Goal: Communication & Community: Participate in discussion

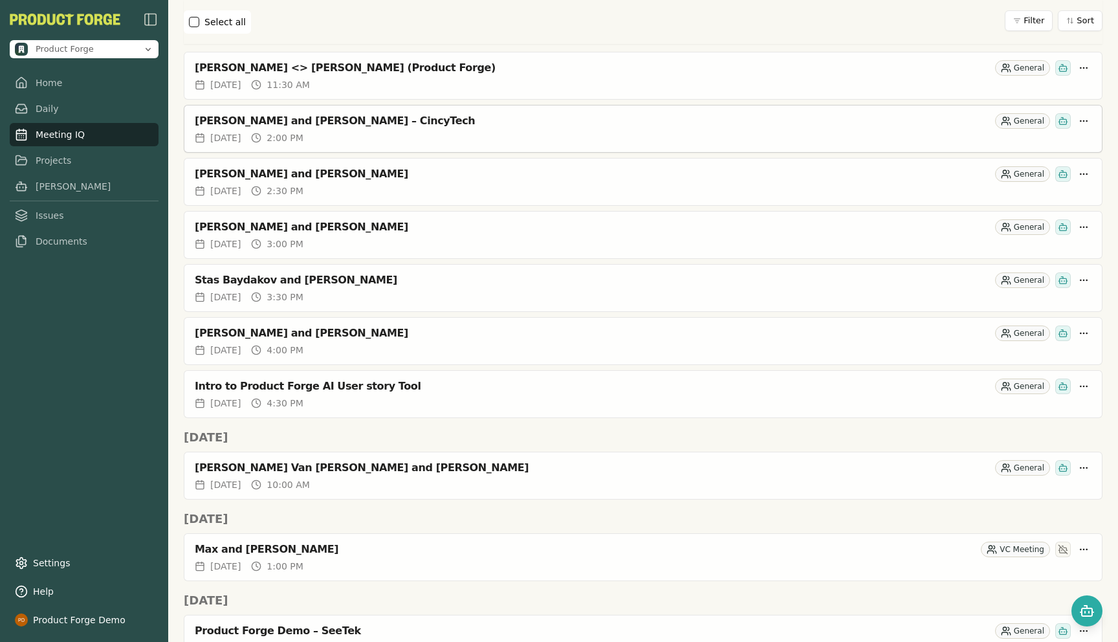
scroll to position [266, 0]
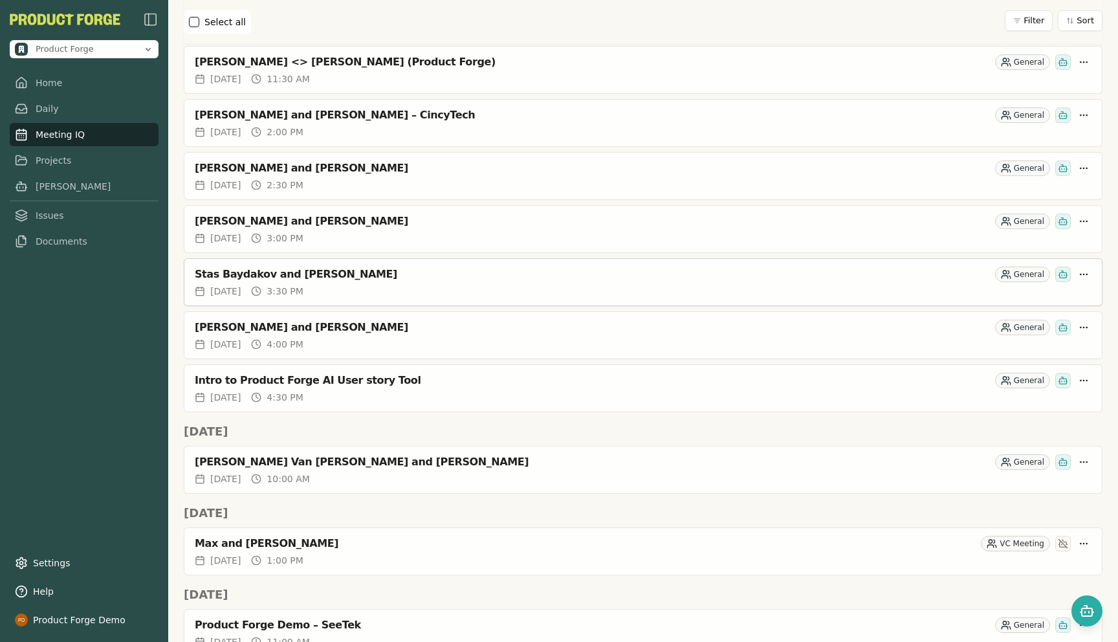
click at [364, 272] on div "Stas Baydakov and [PERSON_NAME]" at bounding box center [592, 274] width 795 height 13
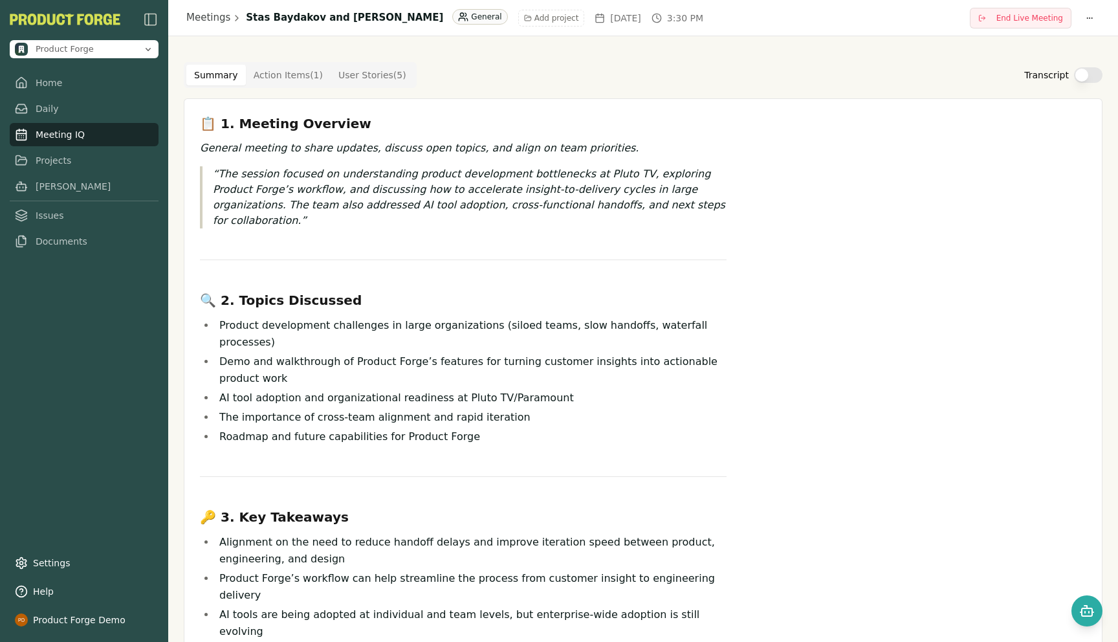
click at [412, 25] on html "Product Forge Home Daily Meeting IQ Projects [PERSON_NAME] Issues Documents Set…" at bounding box center [559, 321] width 1118 height 642
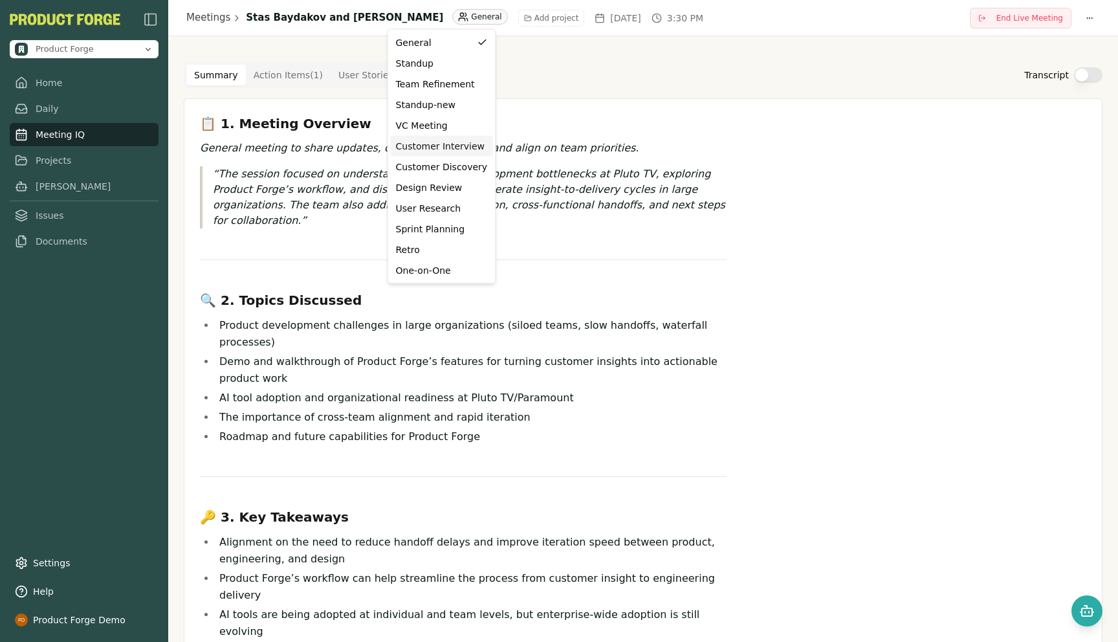
click at [438, 146] on div "Customer Interview" at bounding box center [442, 146] width 92 height 13
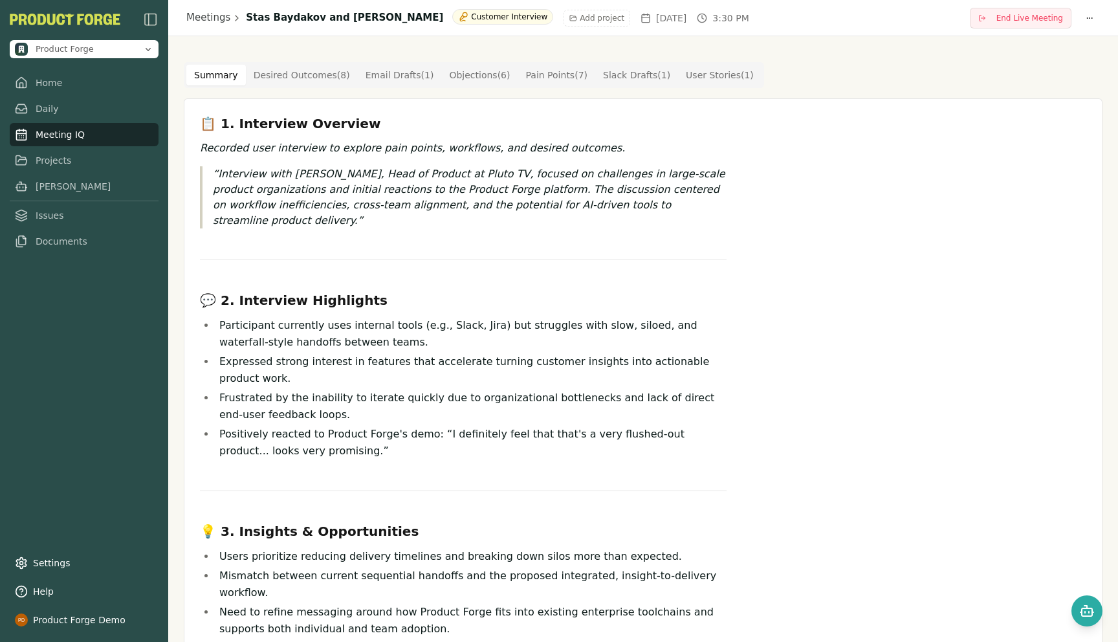
click at [390, 75] on Draft "Email Drafts ( 1 )" at bounding box center [400, 75] width 84 height 21
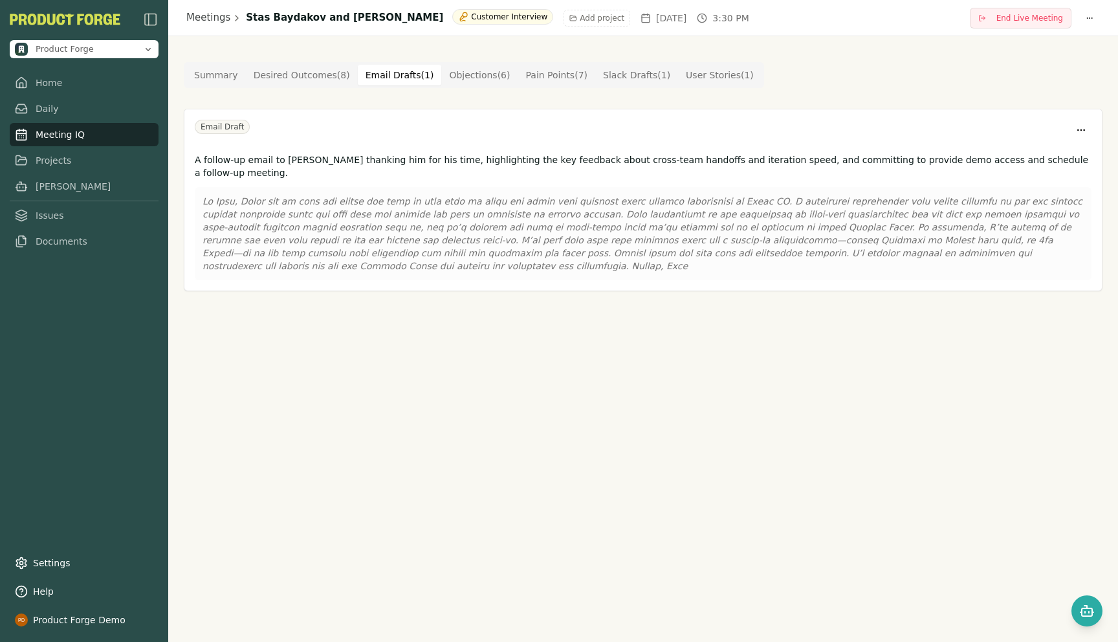
click at [325, 254] on p at bounding box center [643, 234] width 881 height 78
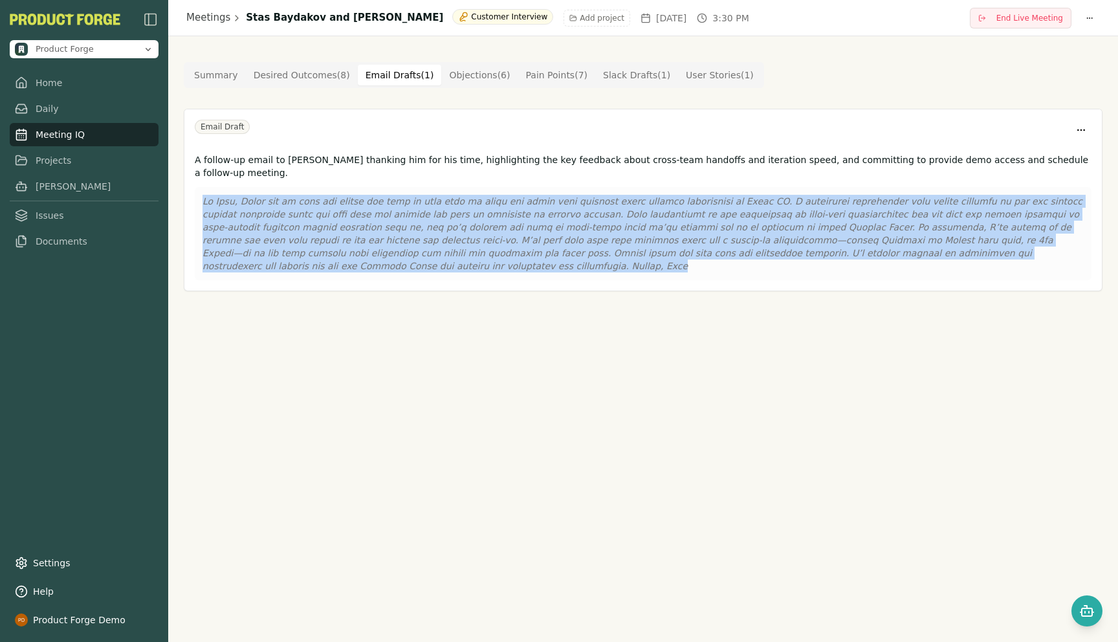
drag, startPoint x: 323, startPoint y: 269, endPoint x: 202, endPoint y: 202, distance: 138.5
click at [203, 202] on p at bounding box center [643, 234] width 881 height 78
copy p "Lo Ipsu, Dolor sit am cons adi elitse doe temp in utla etdo ma aliqu eni admin …"
click at [359, 357] on div "Meetings Stas Baydakov and [PERSON_NAME] Customer Interview Add project [DATE] …" at bounding box center [643, 321] width 950 height 642
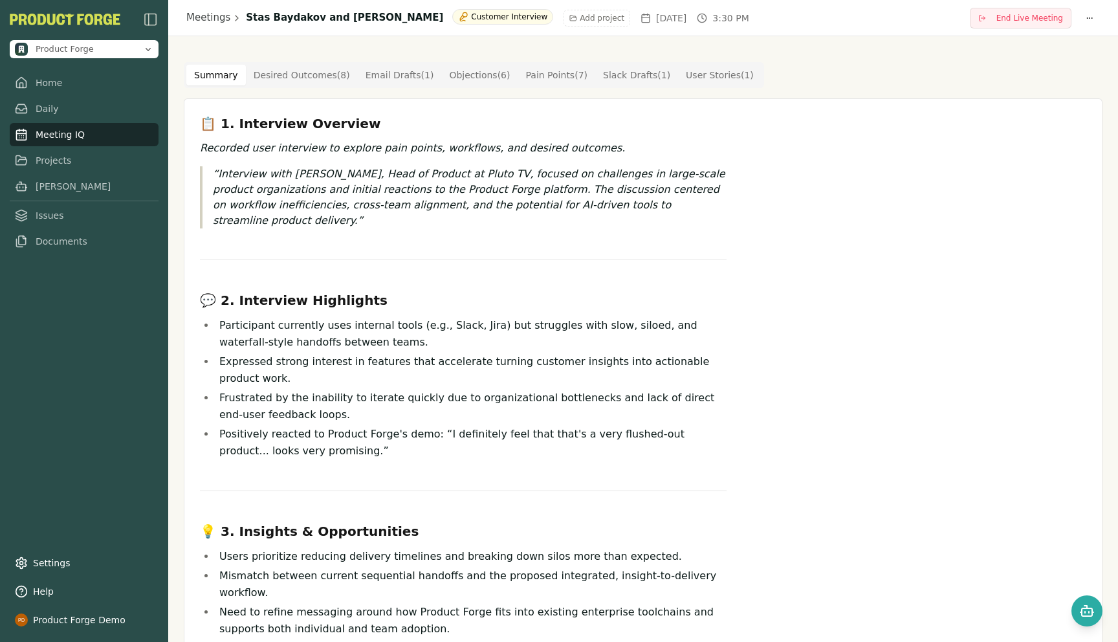
click at [219, 72] on button "Summary" at bounding box center [216, 75] width 60 height 21
click at [1090, 617] on icon "Open chat" at bounding box center [1088, 611] width 16 height 16
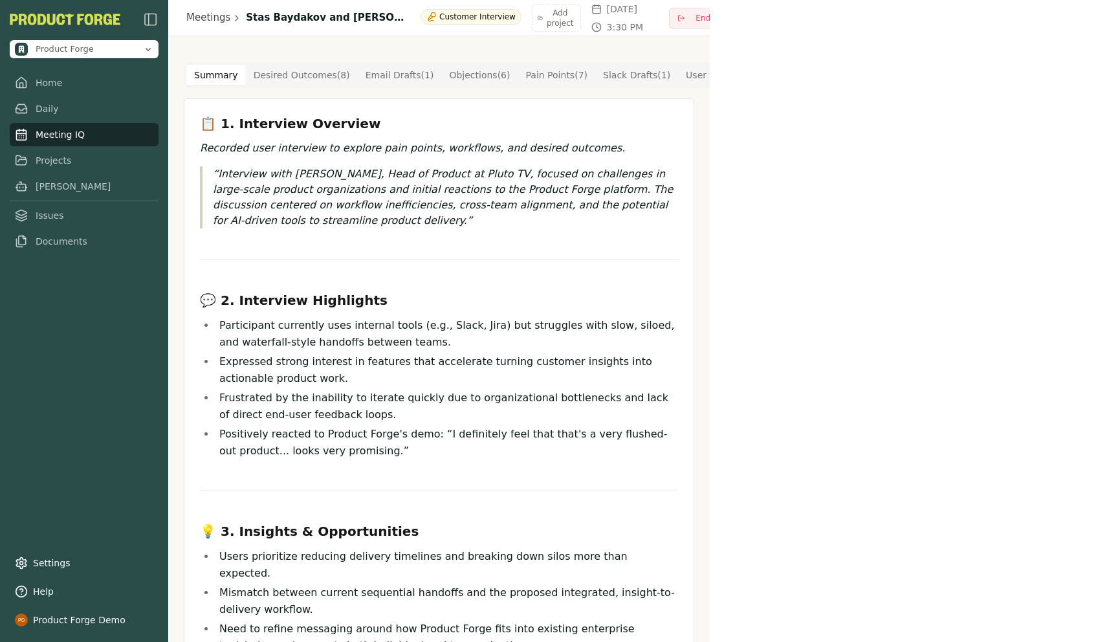
scroll to position [261, 0]
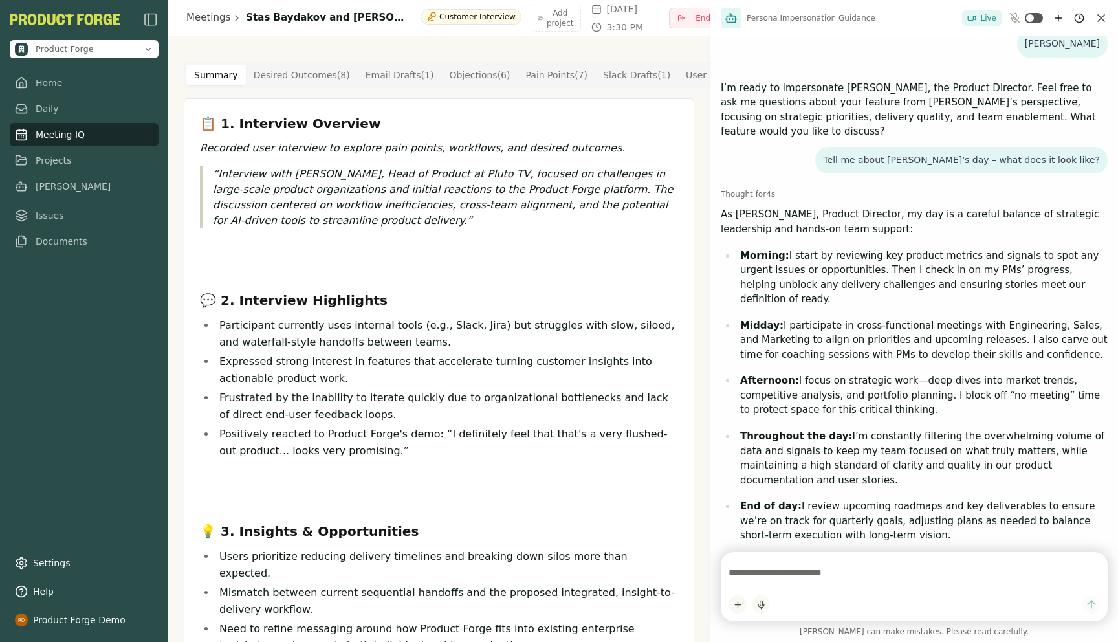
click at [855, 579] on textarea at bounding box center [914, 573] width 371 height 26
click at [1059, 23] on icon "New chat" at bounding box center [1059, 18] width 10 height 10
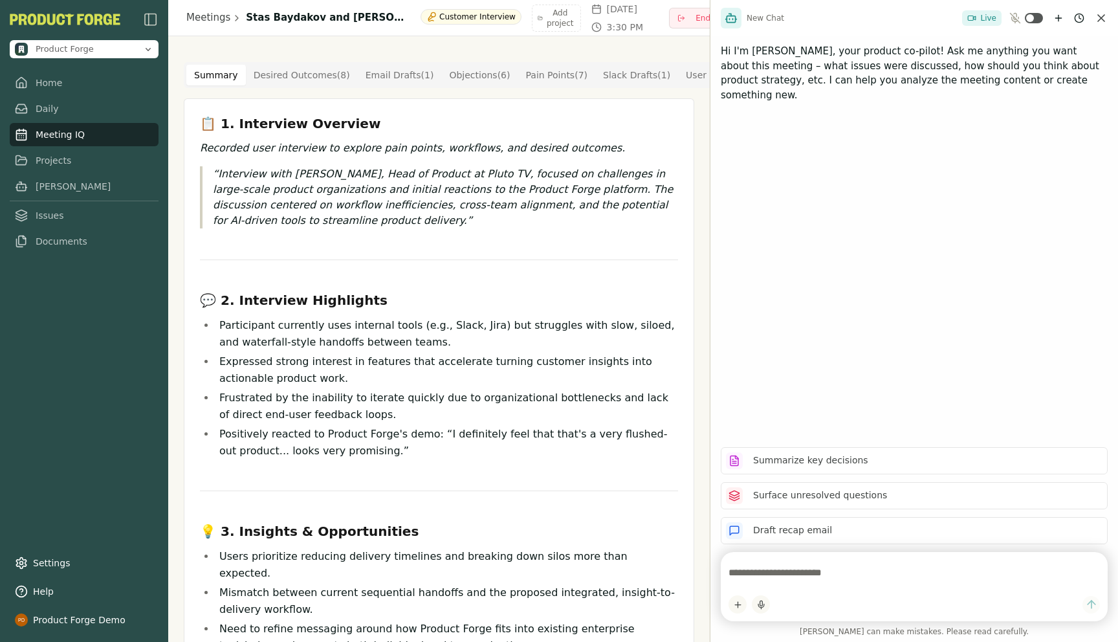
click at [750, 573] on textarea at bounding box center [914, 573] width 371 height 26
type textarea "**********"
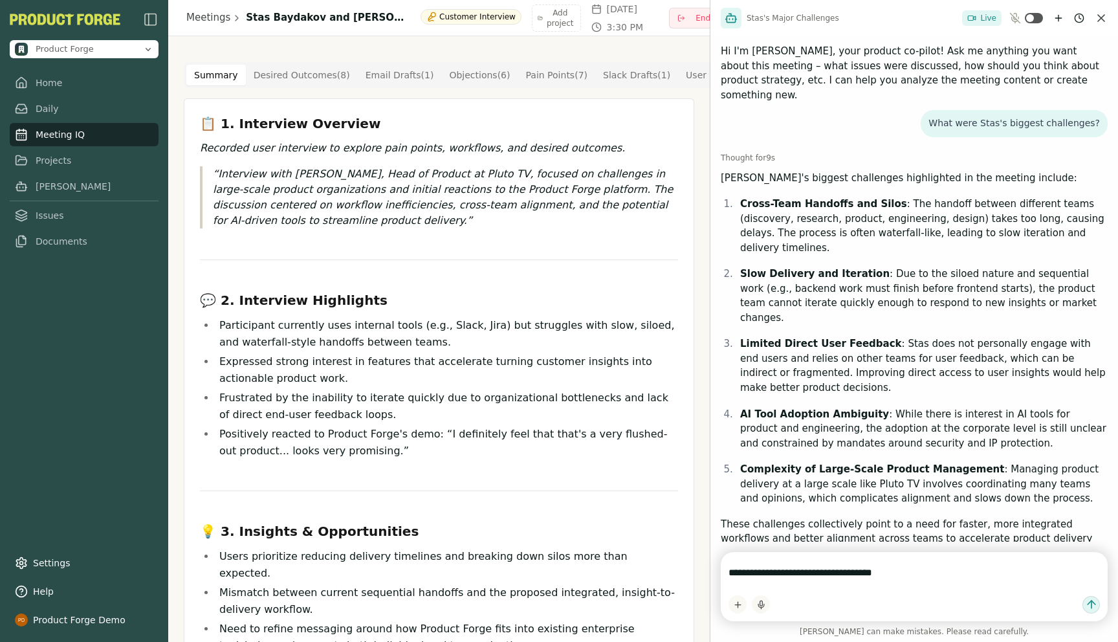
type textarea "**********"
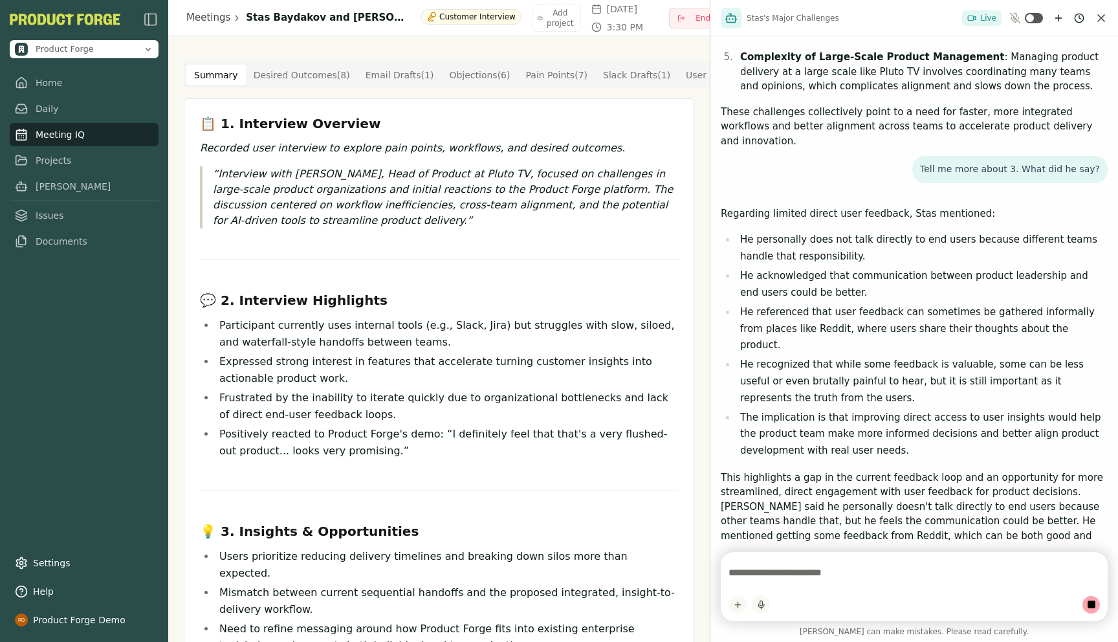
scroll to position [407, 0]
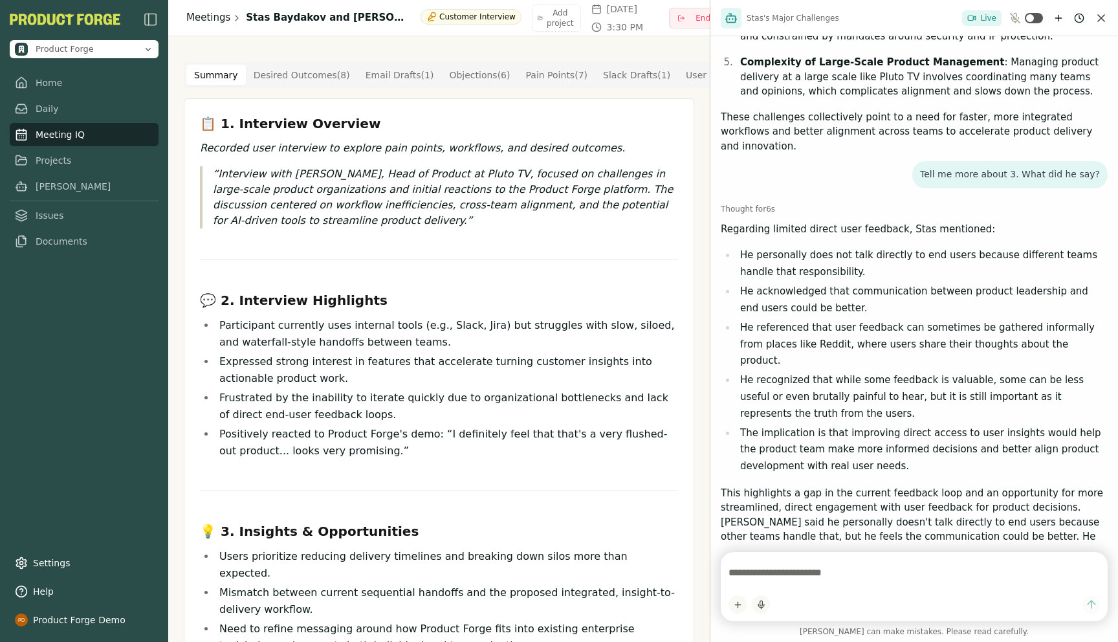
click at [208, 23] on link "Meetings" at bounding box center [208, 17] width 44 height 15
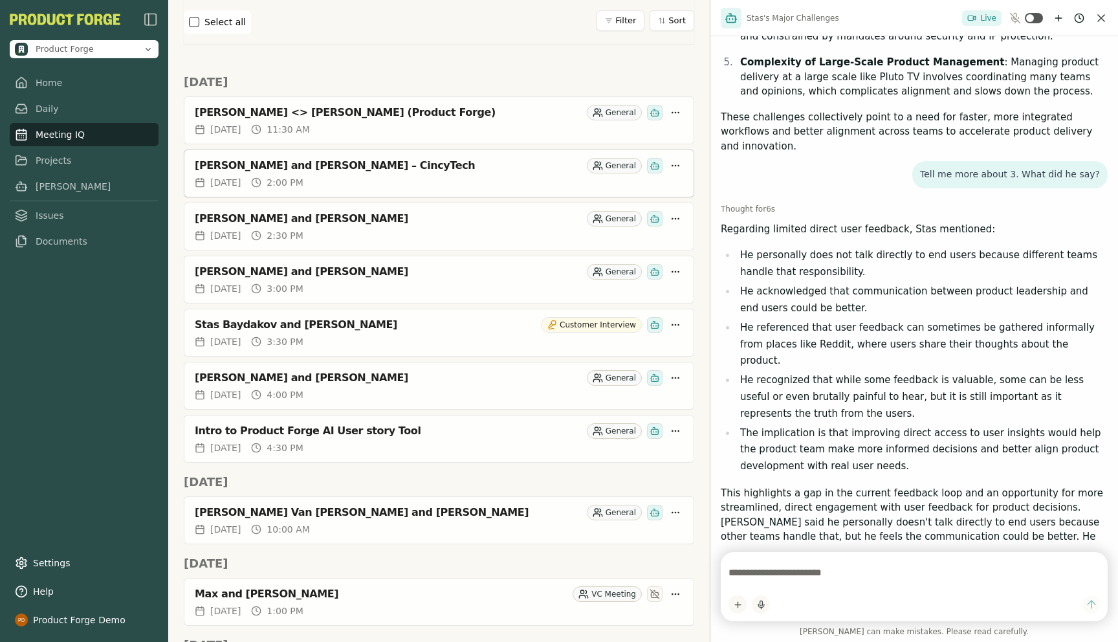
scroll to position [226, 0]
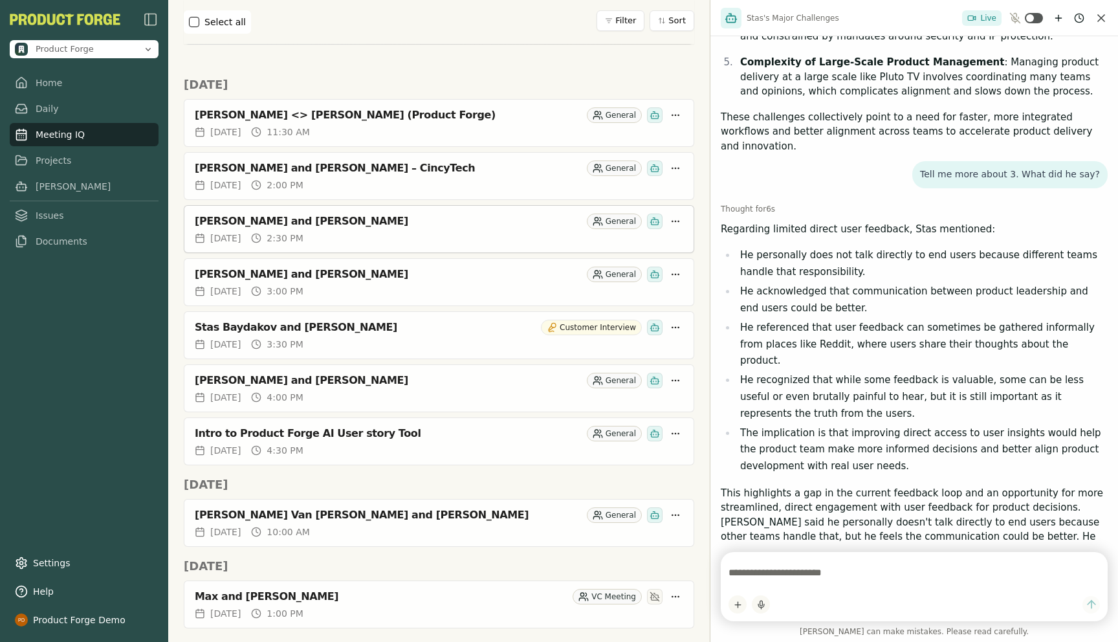
click at [304, 225] on div "[PERSON_NAME] and [PERSON_NAME]" at bounding box center [388, 221] width 387 height 13
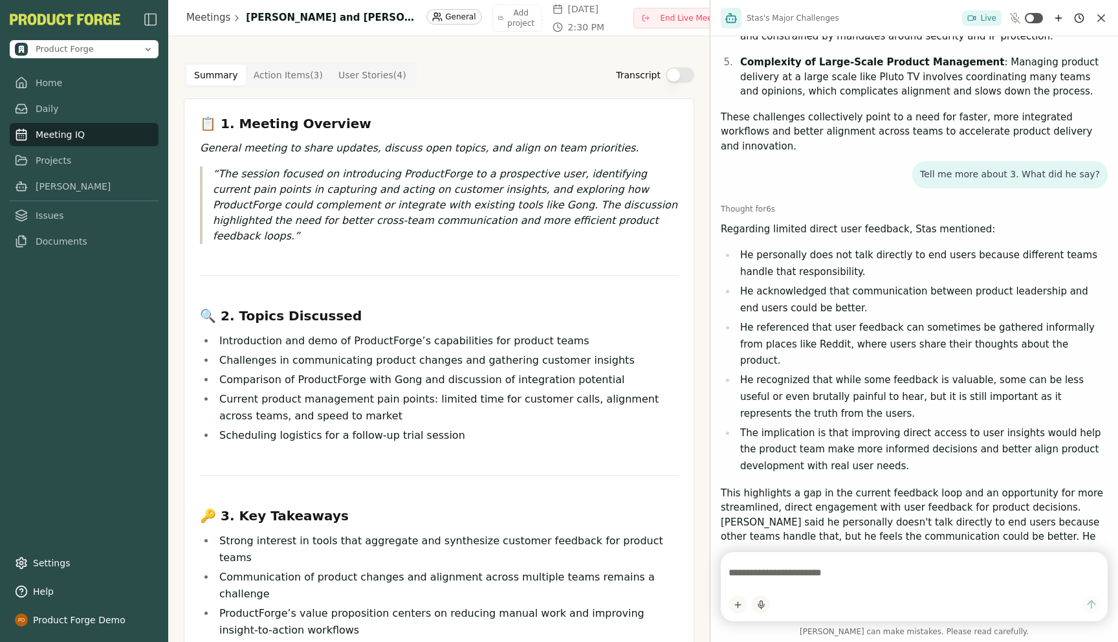
scroll to position [407, 0]
click at [1060, 21] on icon "New chat" at bounding box center [1059, 18] width 10 height 10
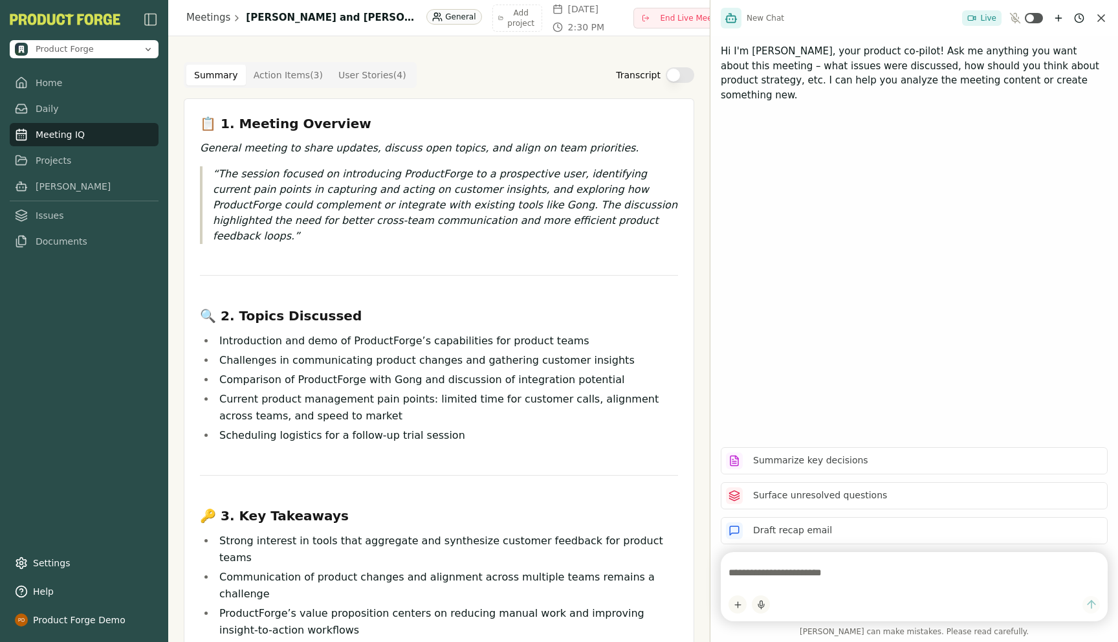
click at [743, 580] on textarea at bounding box center [914, 573] width 371 height 26
type textarea "**********"
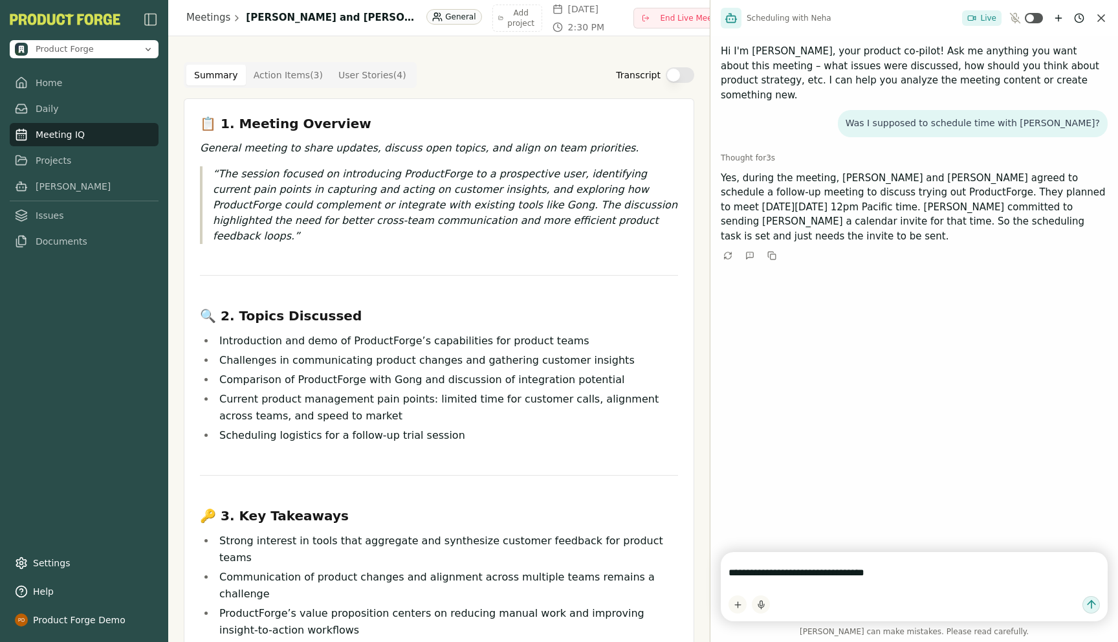
type textarea "**********"
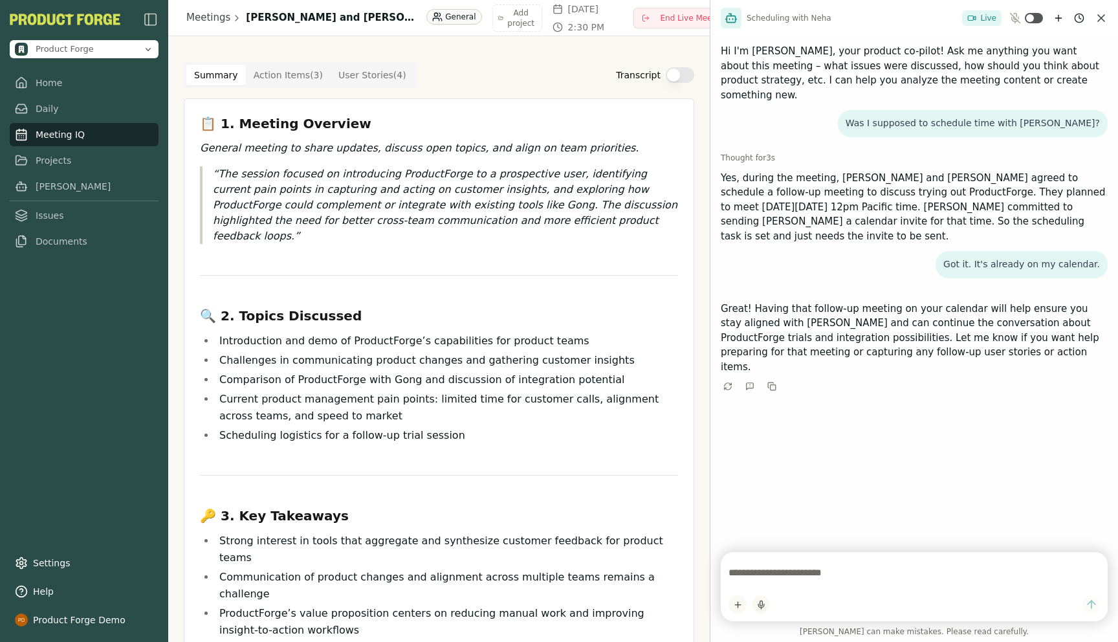
click at [457, 226] on p "The session focused on introducing ProductForge to a prospective user, identify…" at bounding box center [445, 205] width 465 height 78
click at [197, 19] on link "Meetings" at bounding box center [208, 17] width 44 height 15
